Goal: Task Accomplishment & Management: Manage account settings

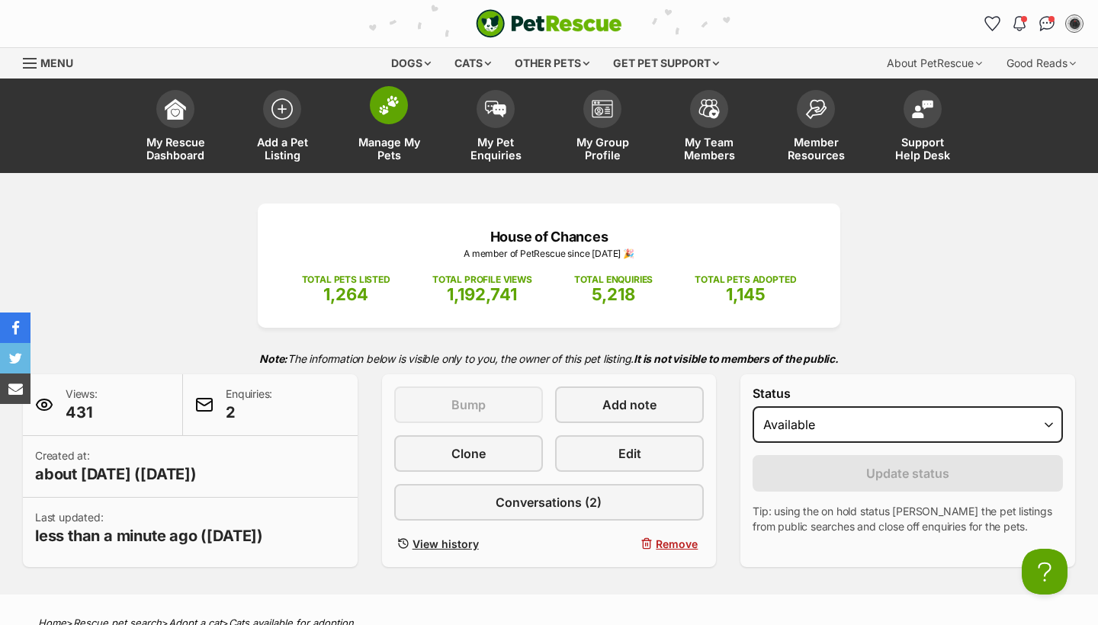
scroll to position [-1, 0]
click at [412, 132] on link "Manage My Pets" at bounding box center [388, 127] width 107 height 91
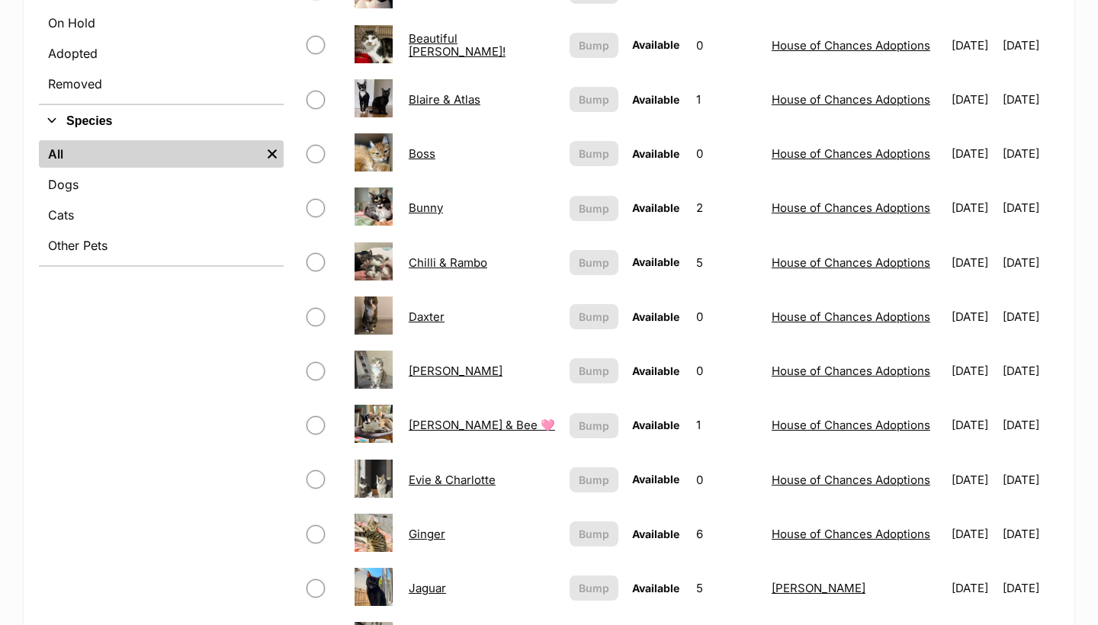
scroll to position [508, 0]
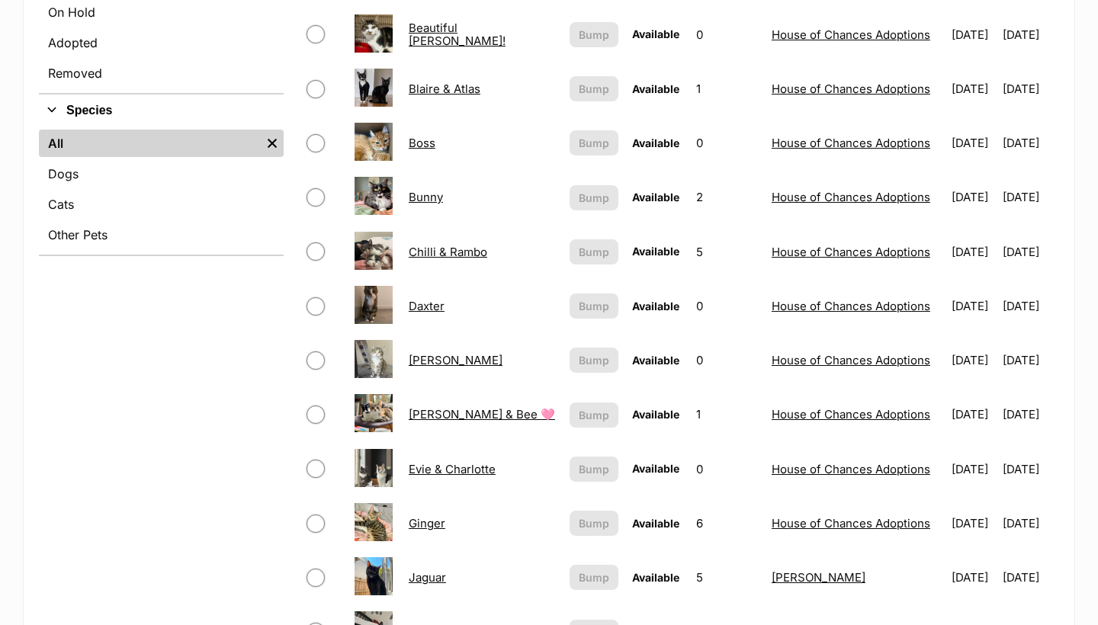
click at [431, 309] on link "Daxter" at bounding box center [427, 306] width 36 height 14
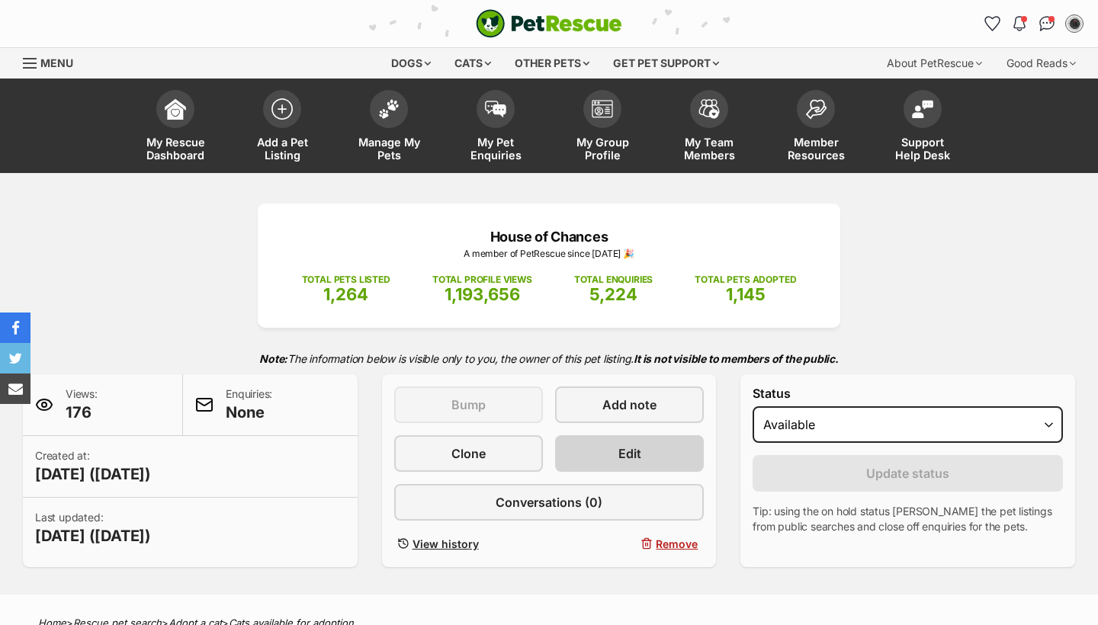
click at [618, 449] on span "Edit" at bounding box center [629, 453] width 23 height 18
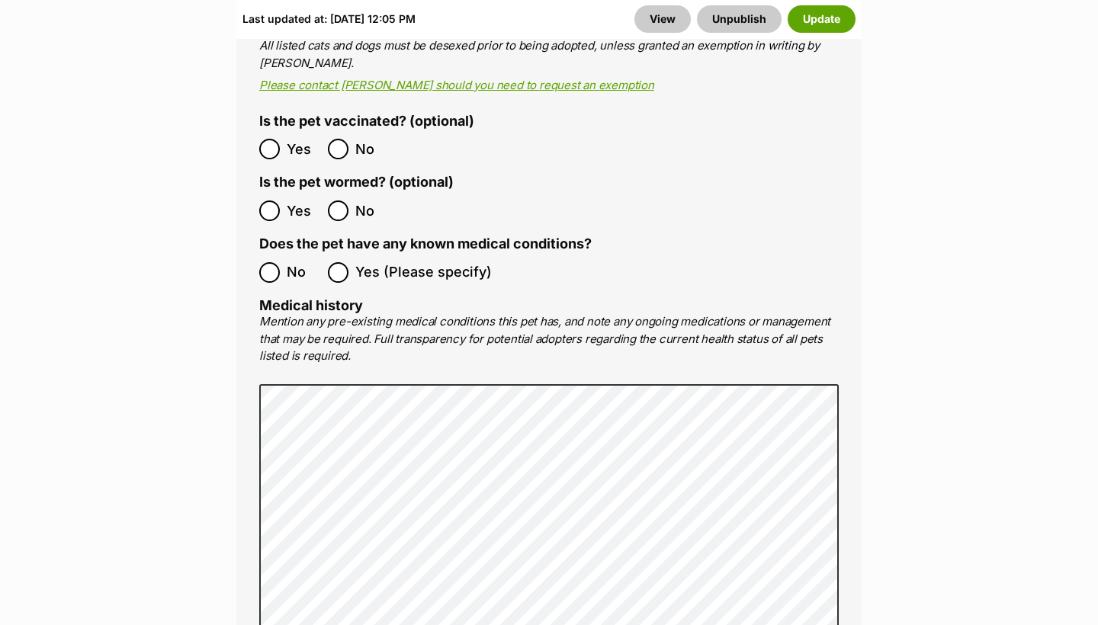
scroll to position [3447, 0]
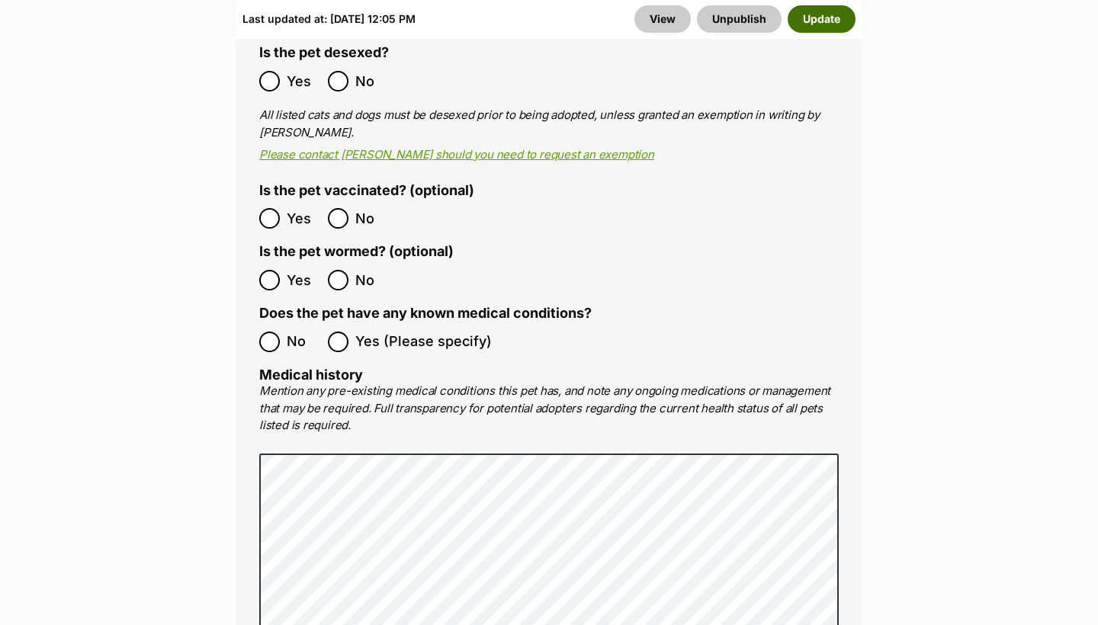
click at [812, 26] on button "Update" at bounding box center [821, 18] width 68 height 27
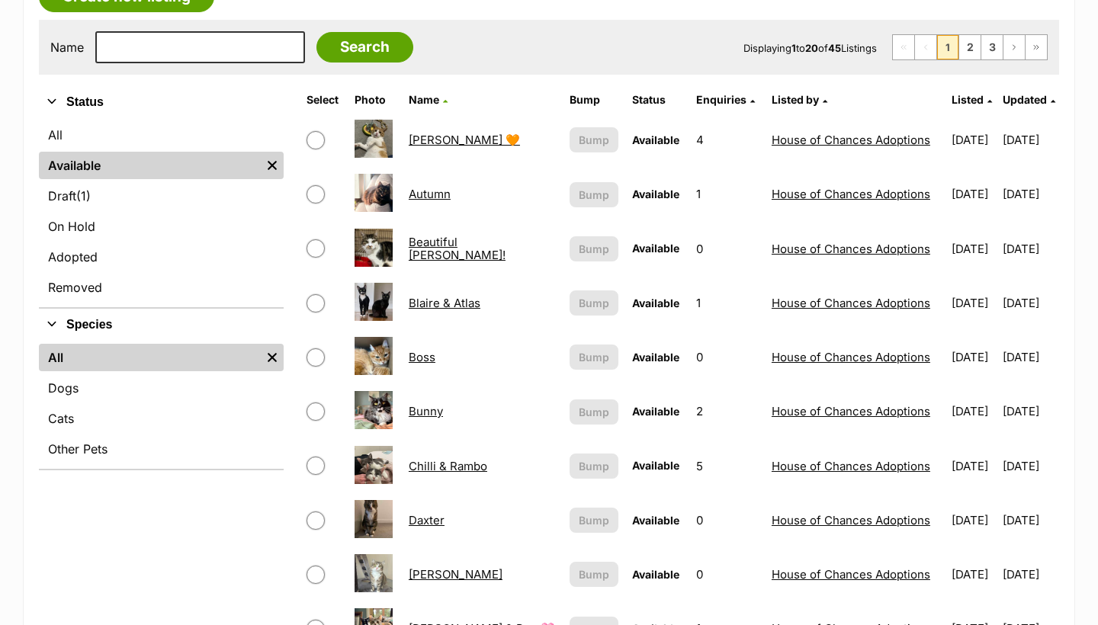
scroll to position [178, 0]
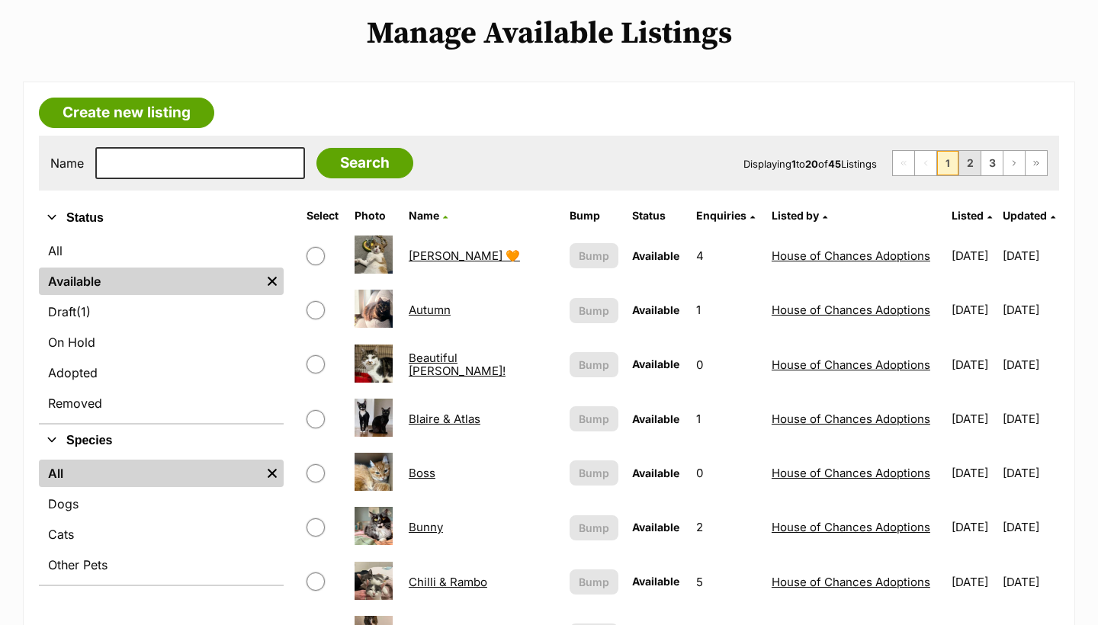
click at [966, 153] on link "2" at bounding box center [969, 163] width 21 height 24
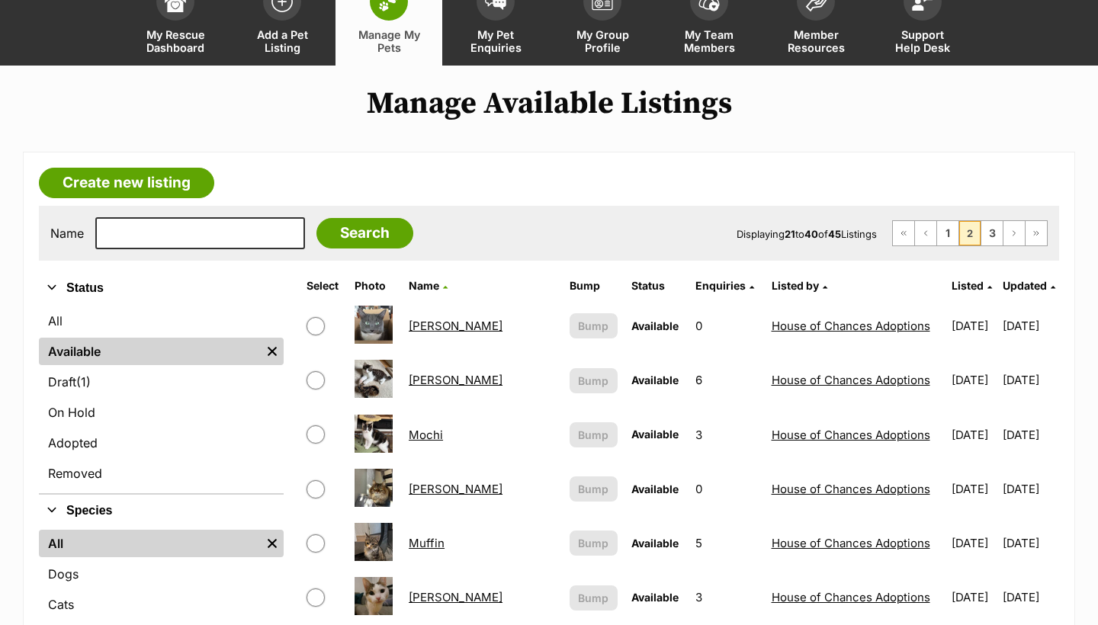
scroll to position [110, 0]
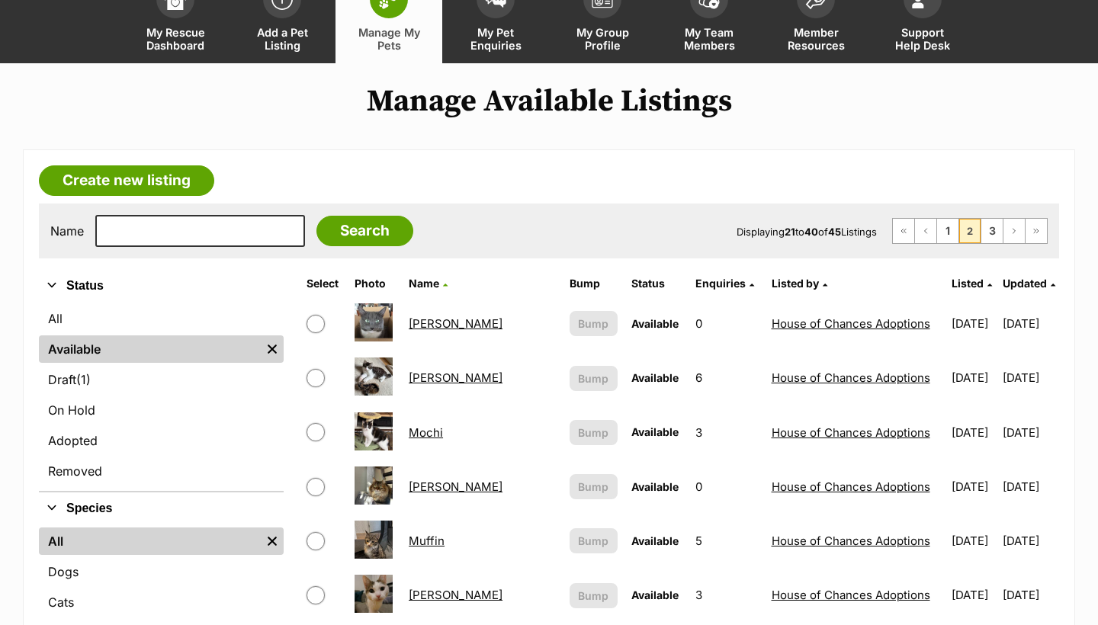
click at [418, 378] on link "Mimi" at bounding box center [456, 377] width 94 height 14
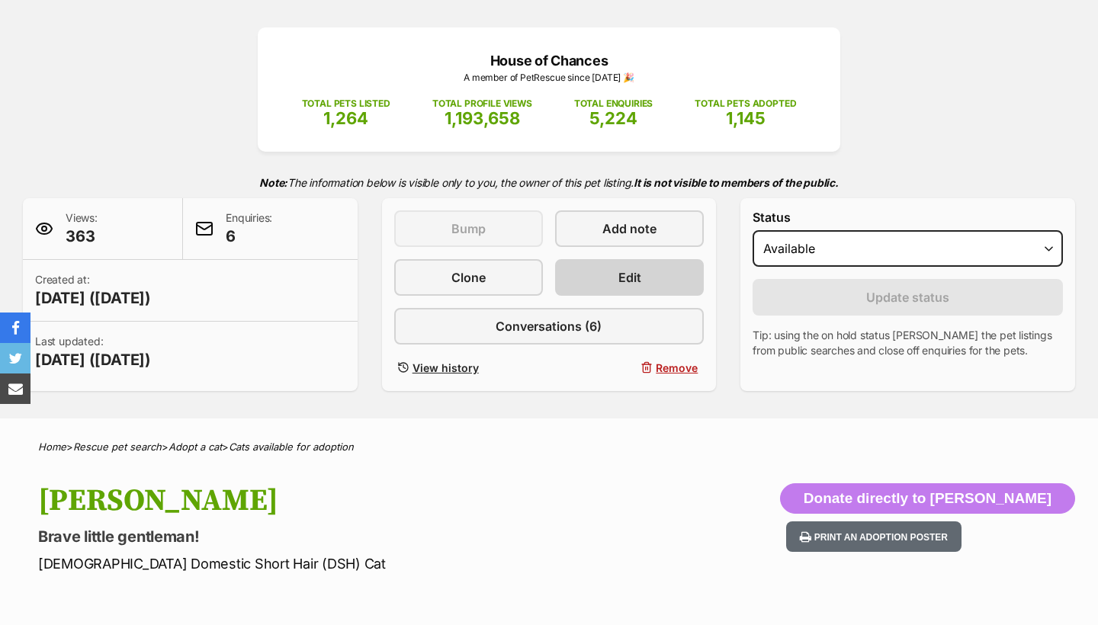
click at [603, 284] on link "Edit" at bounding box center [629, 277] width 149 height 37
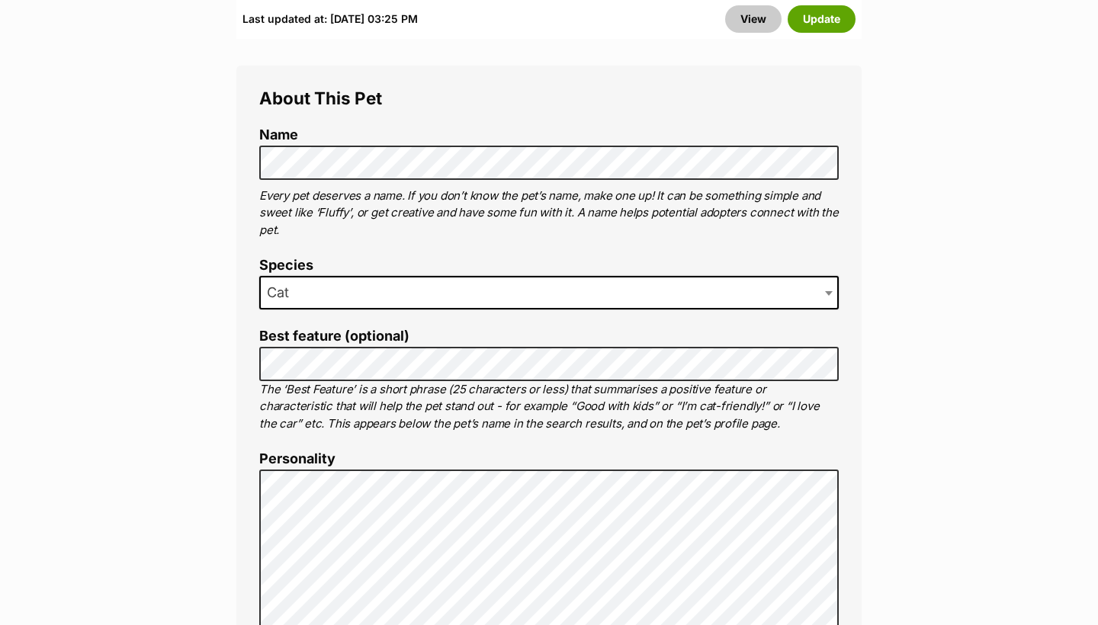
scroll to position [910, 0]
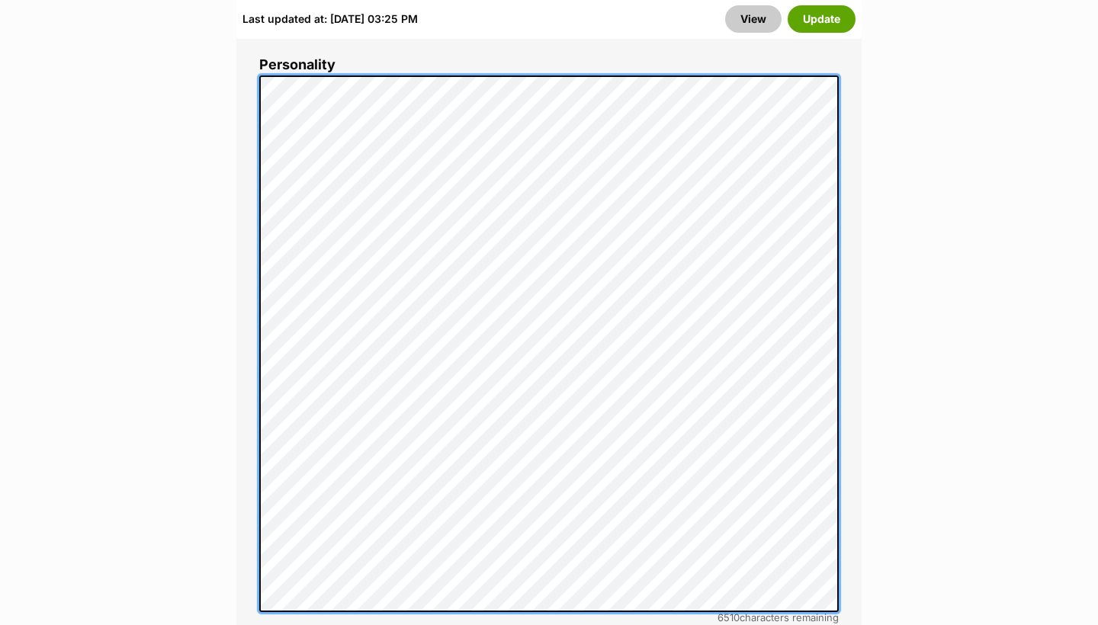
scroll to position [1296, 0]
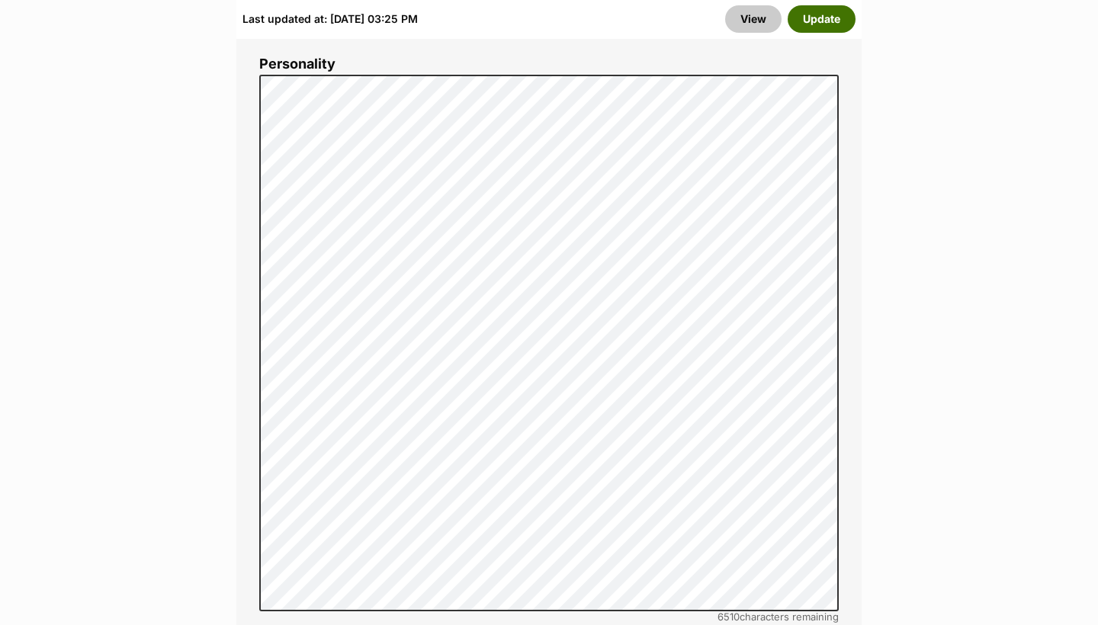
click at [828, 22] on button "Update" at bounding box center [821, 18] width 68 height 27
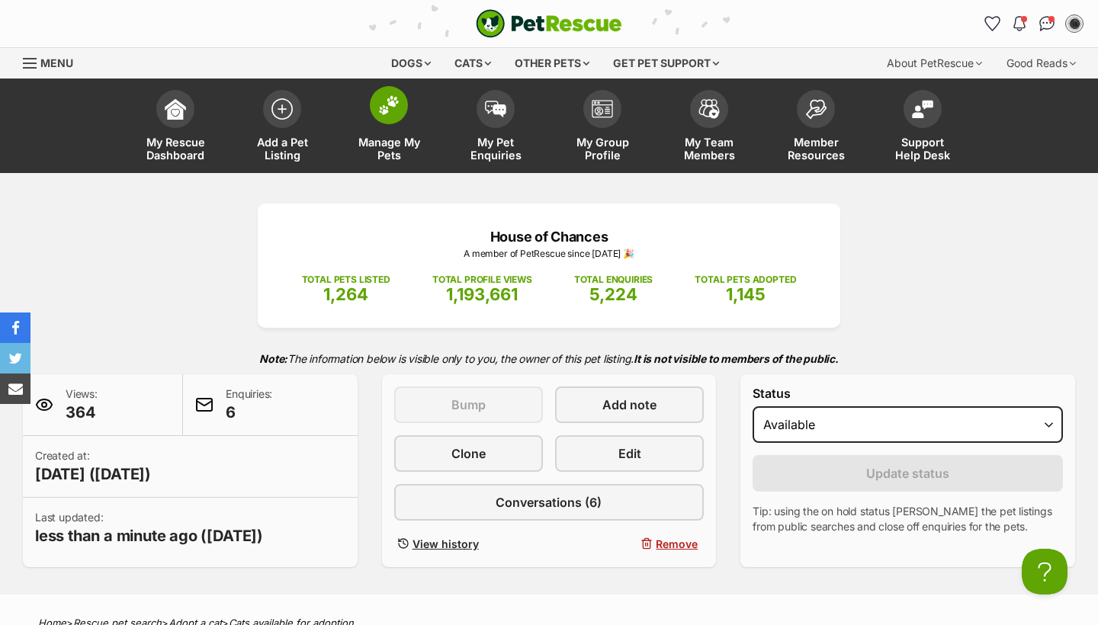
click at [392, 149] on span "Manage My Pets" at bounding box center [388, 149] width 69 height 26
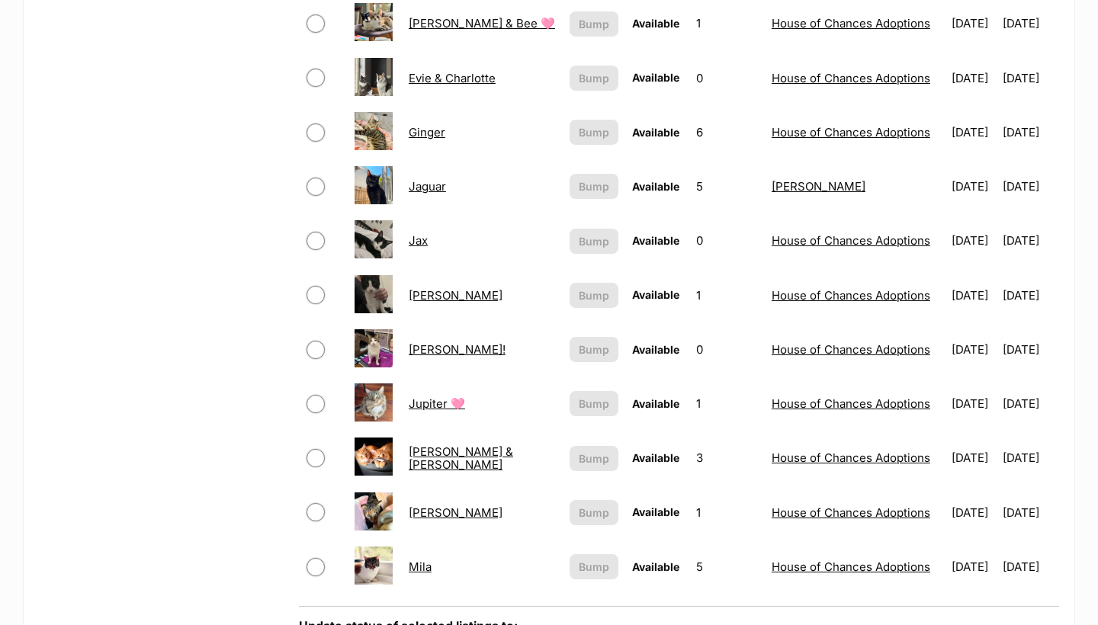
scroll to position [922, 0]
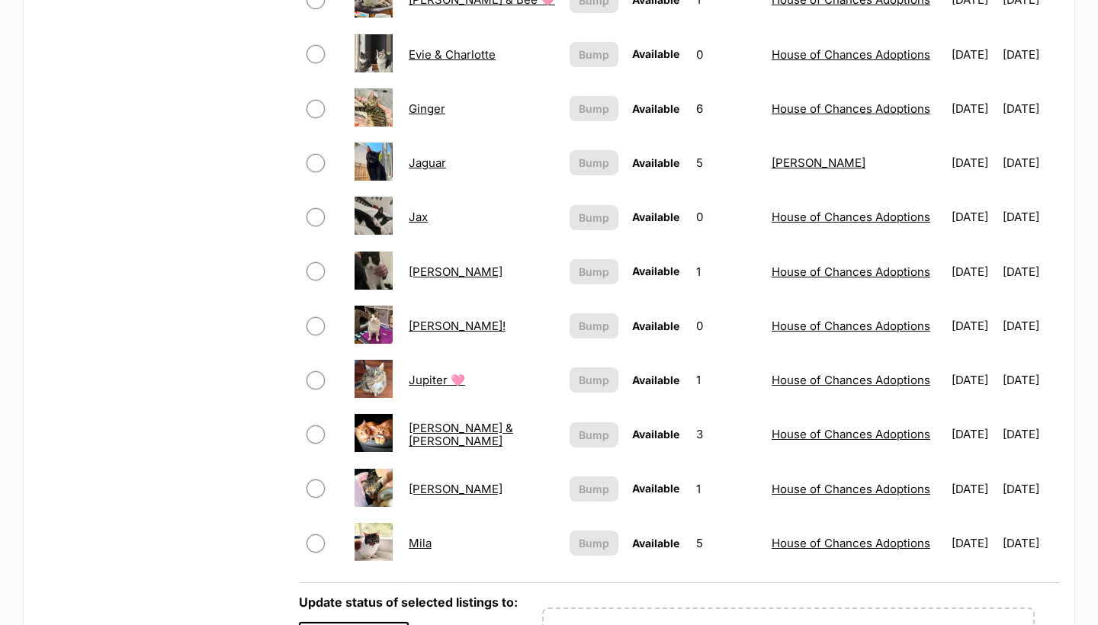
click at [426, 268] on link "[PERSON_NAME]" at bounding box center [456, 271] width 94 height 14
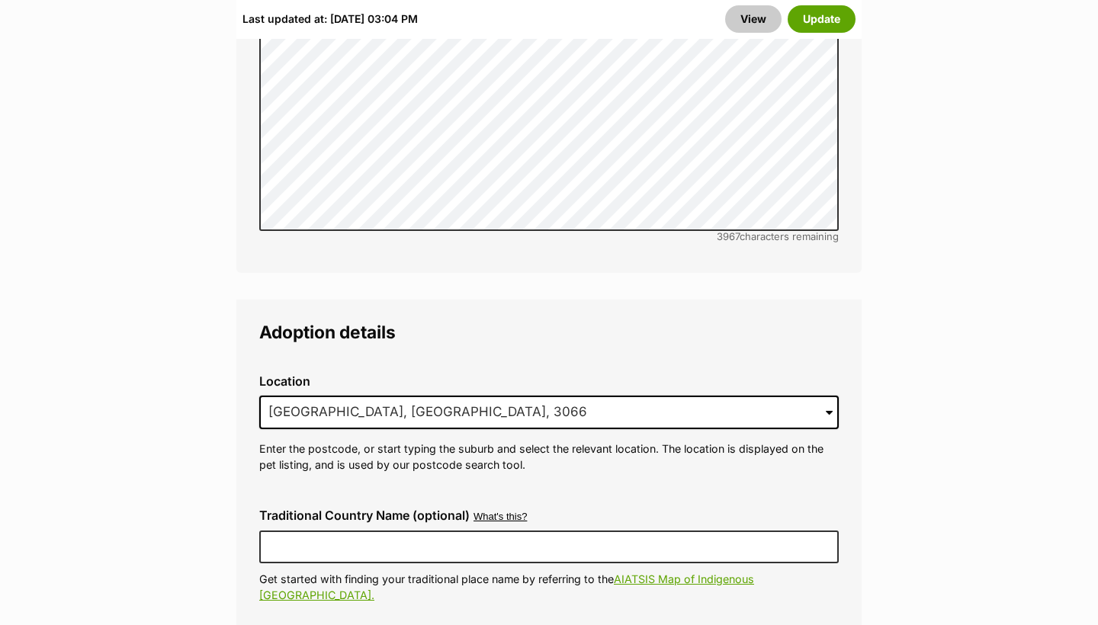
scroll to position [3973, 0]
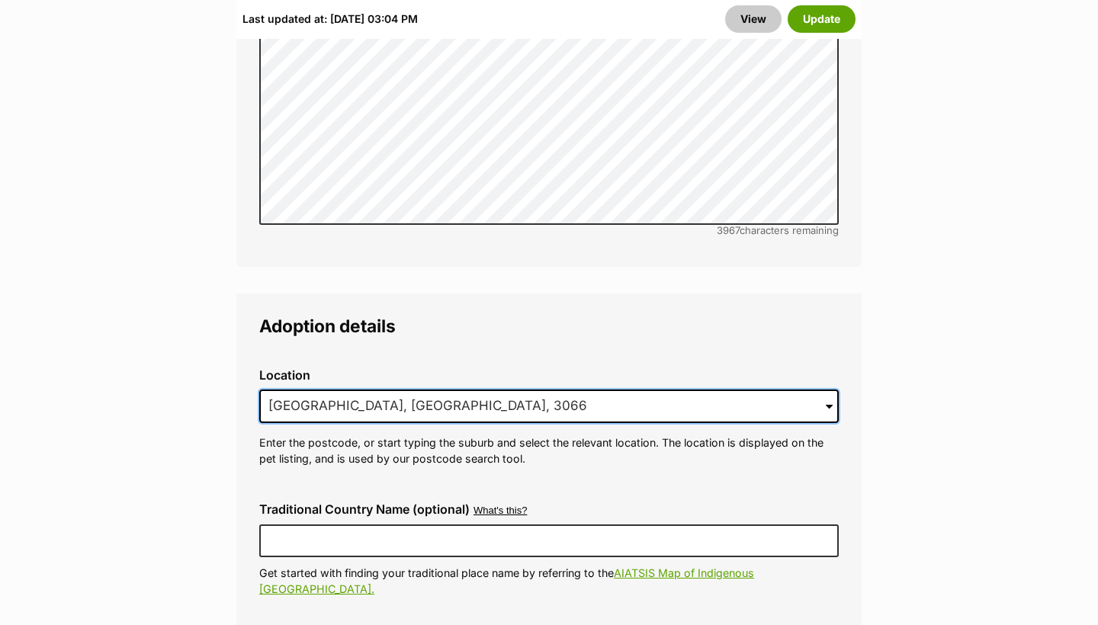
click at [388, 389] on input "Collingwood, VIC, 3066" at bounding box center [548, 406] width 579 height 34
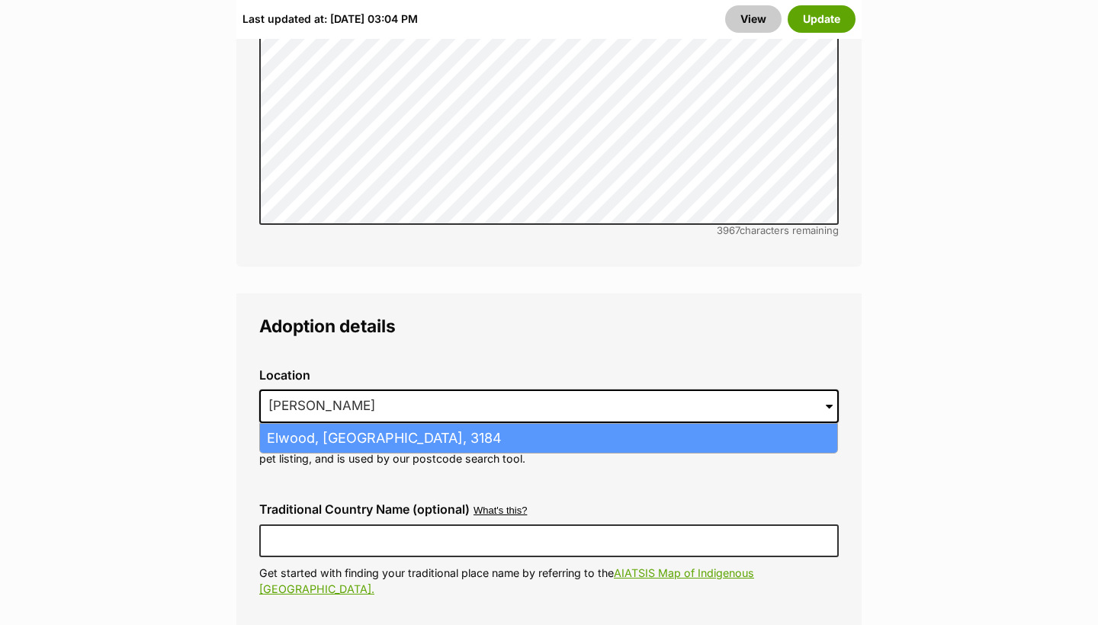
click at [411, 424] on li "Elwood, Victoria, 3184" at bounding box center [548, 439] width 577 height 30
type input "Elwood, Victoria, 3184"
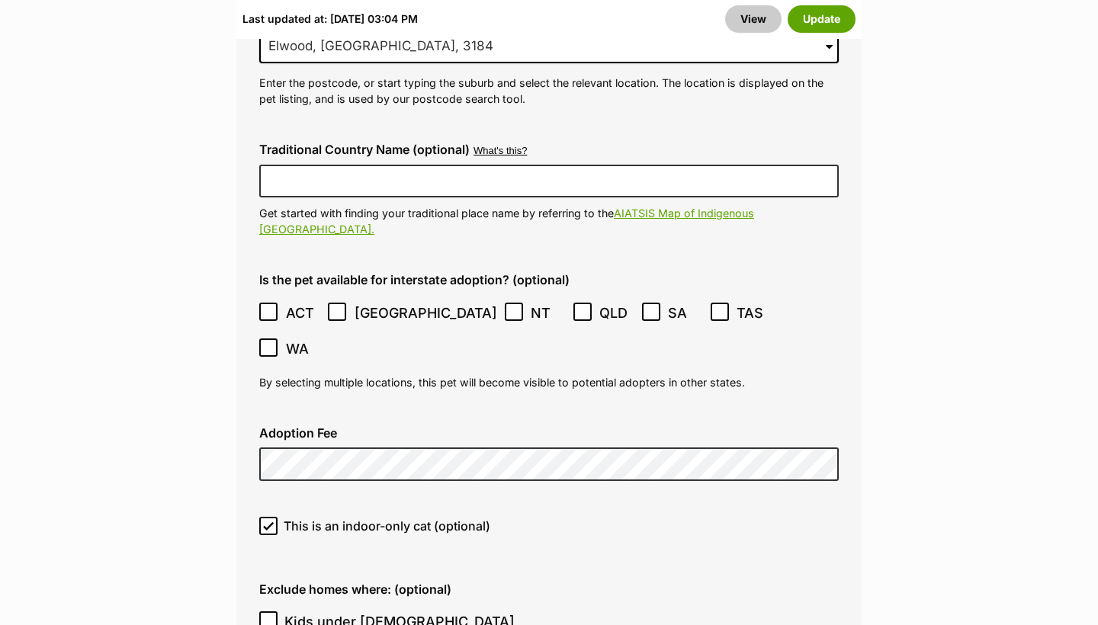
scroll to position [4339, 0]
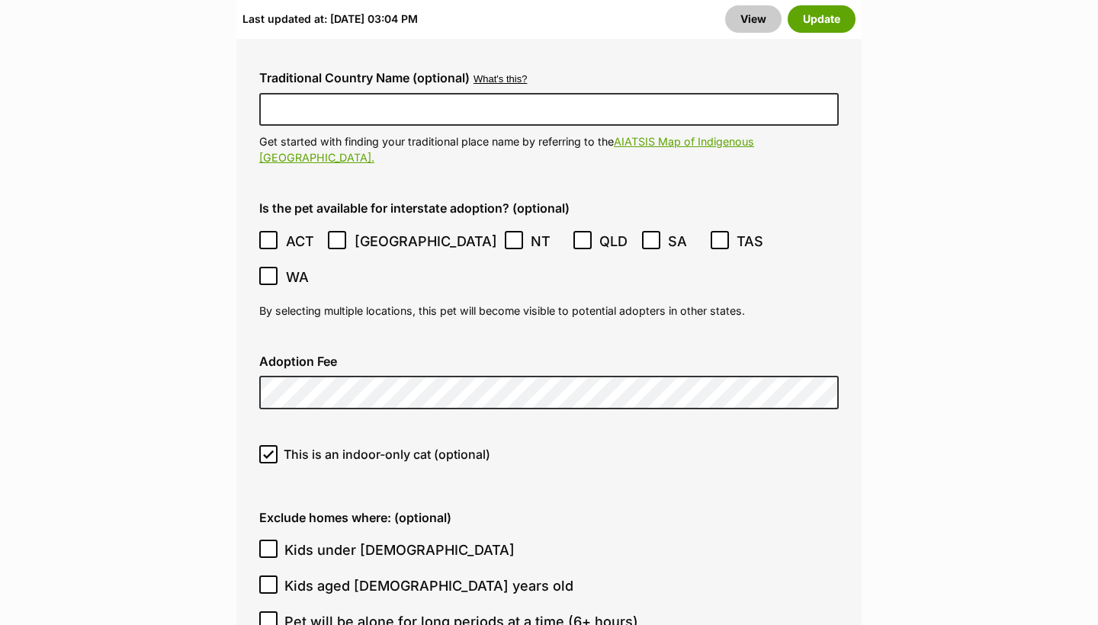
scroll to position [4407, 0]
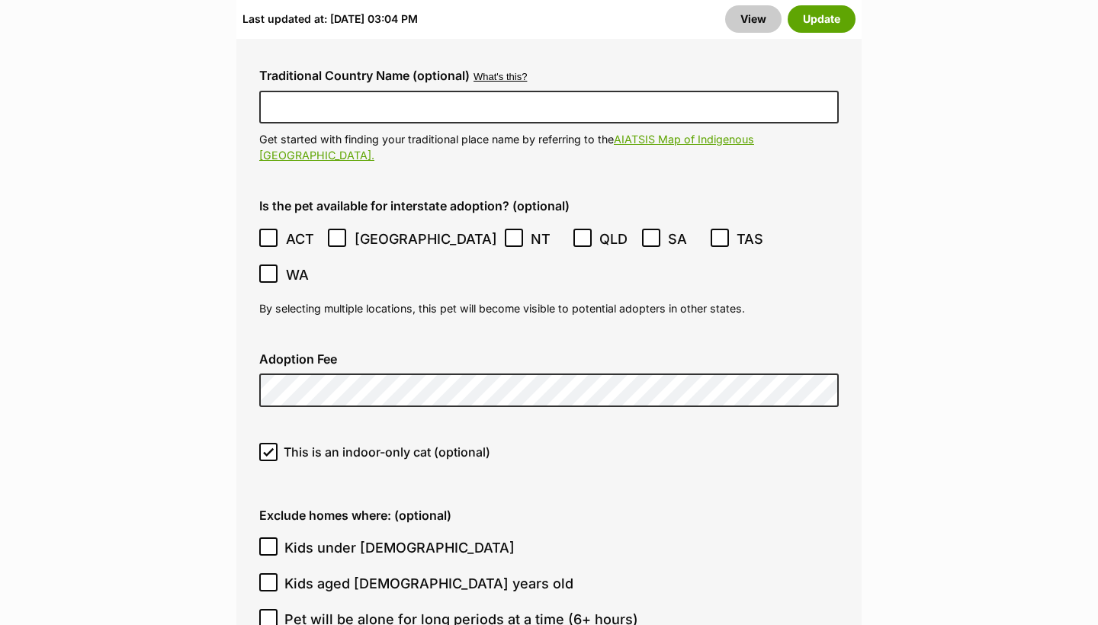
click at [393, 537] on ol "Kids under 5 years old Kids aged 6-12 years old Pet will be alone for long peri…" at bounding box center [548, 619] width 579 height 179
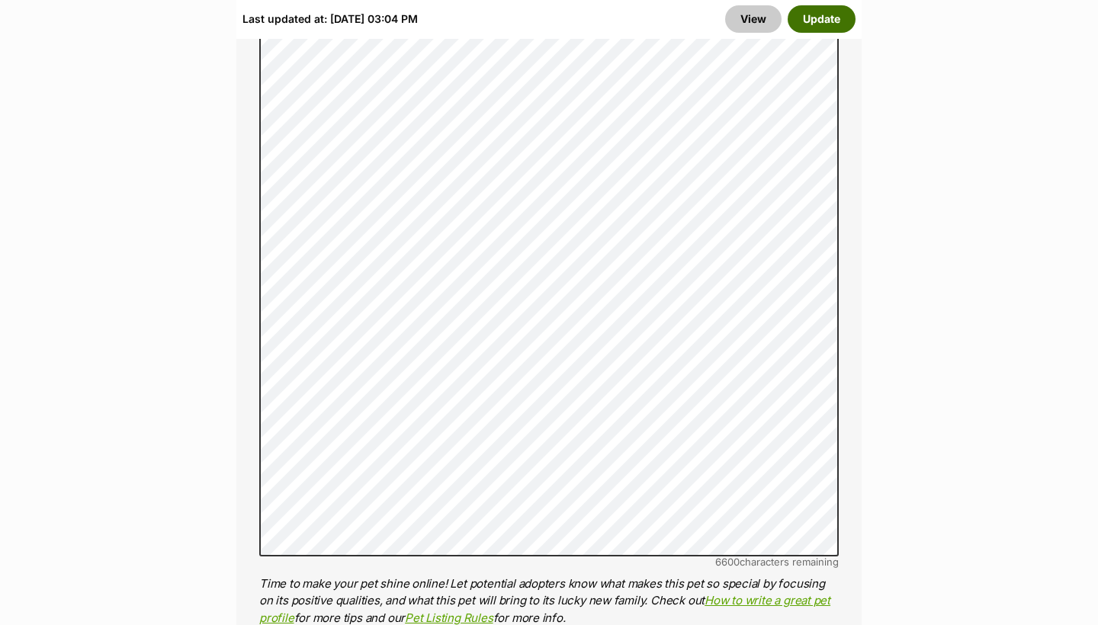
scroll to position [1350, 0]
click at [814, 9] on button "Update" at bounding box center [821, 18] width 68 height 27
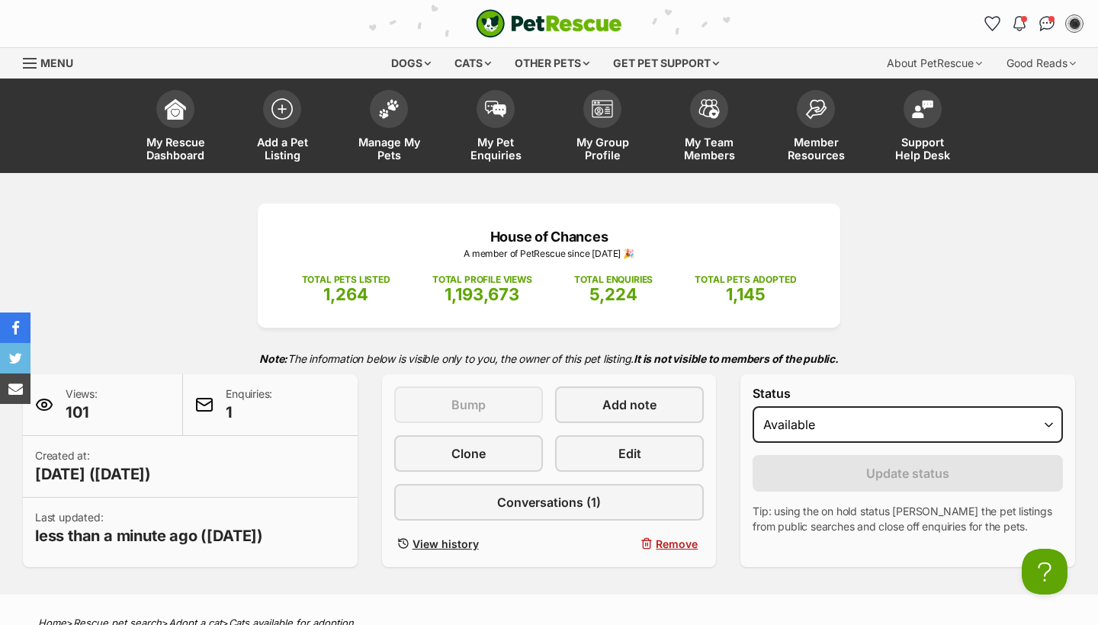
scroll to position [-1, 0]
click at [390, 185] on div "House of Chances A member of PetRescue since 2022 🎉 TOTAL PETS LISTED 1,264 TOT…" at bounding box center [549, 384] width 1098 height 422
click at [389, 167] on link "Manage My Pets" at bounding box center [388, 127] width 107 height 91
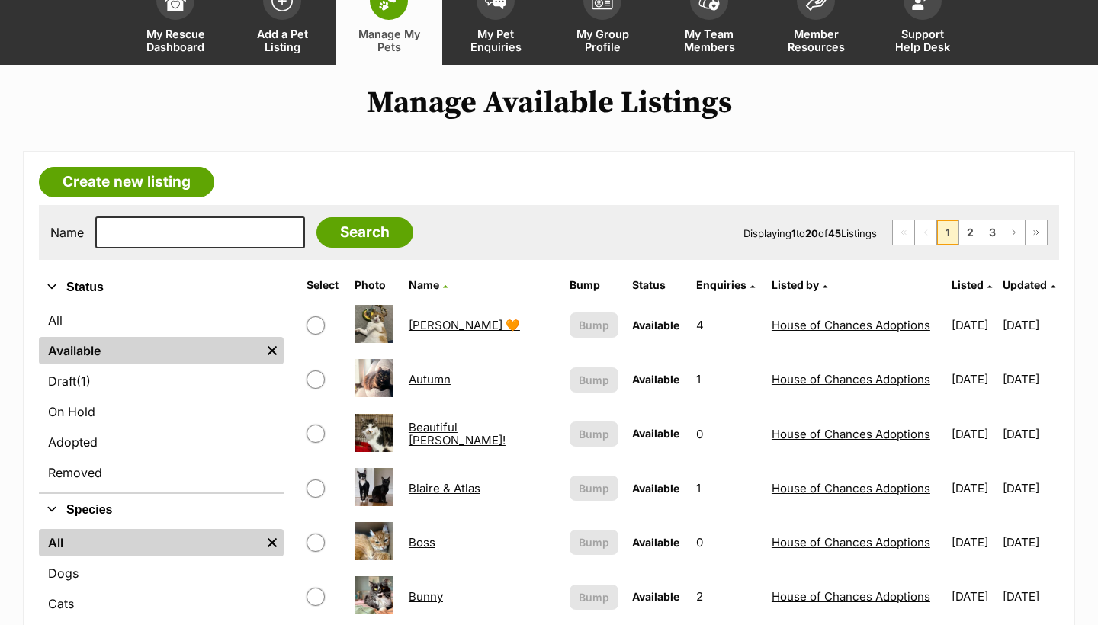
scroll to position [29, 0]
